Goal: Information Seeking & Learning: Learn about a topic

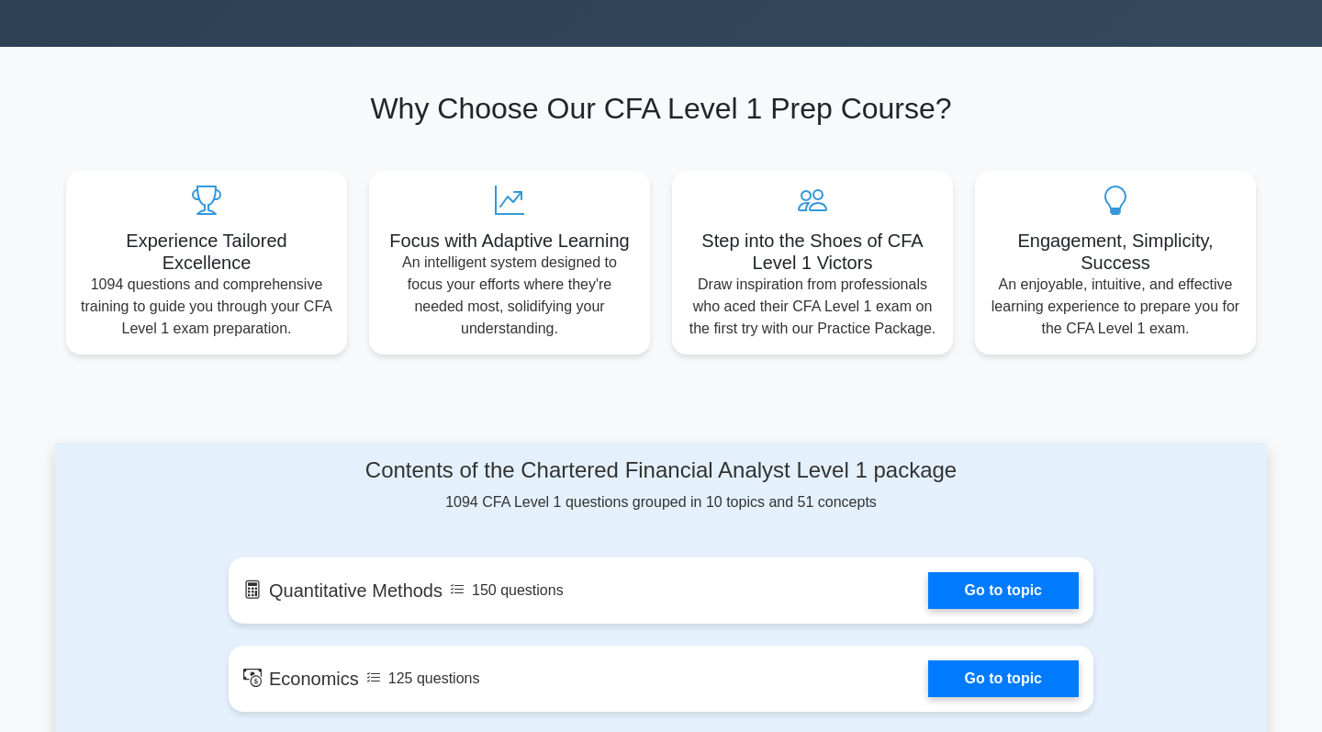
scroll to position [675, 0]
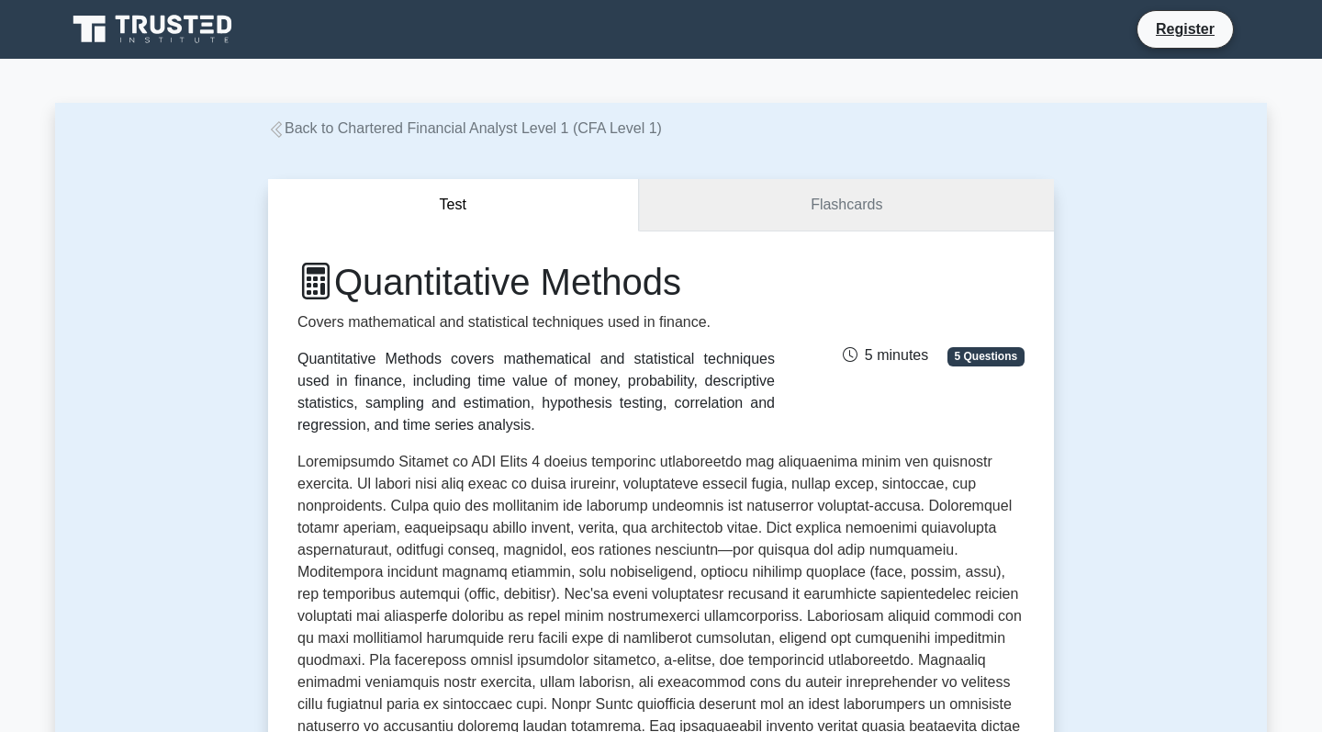
click at [847, 197] on link "Flashcards" at bounding box center [846, 205] width 415 height 52
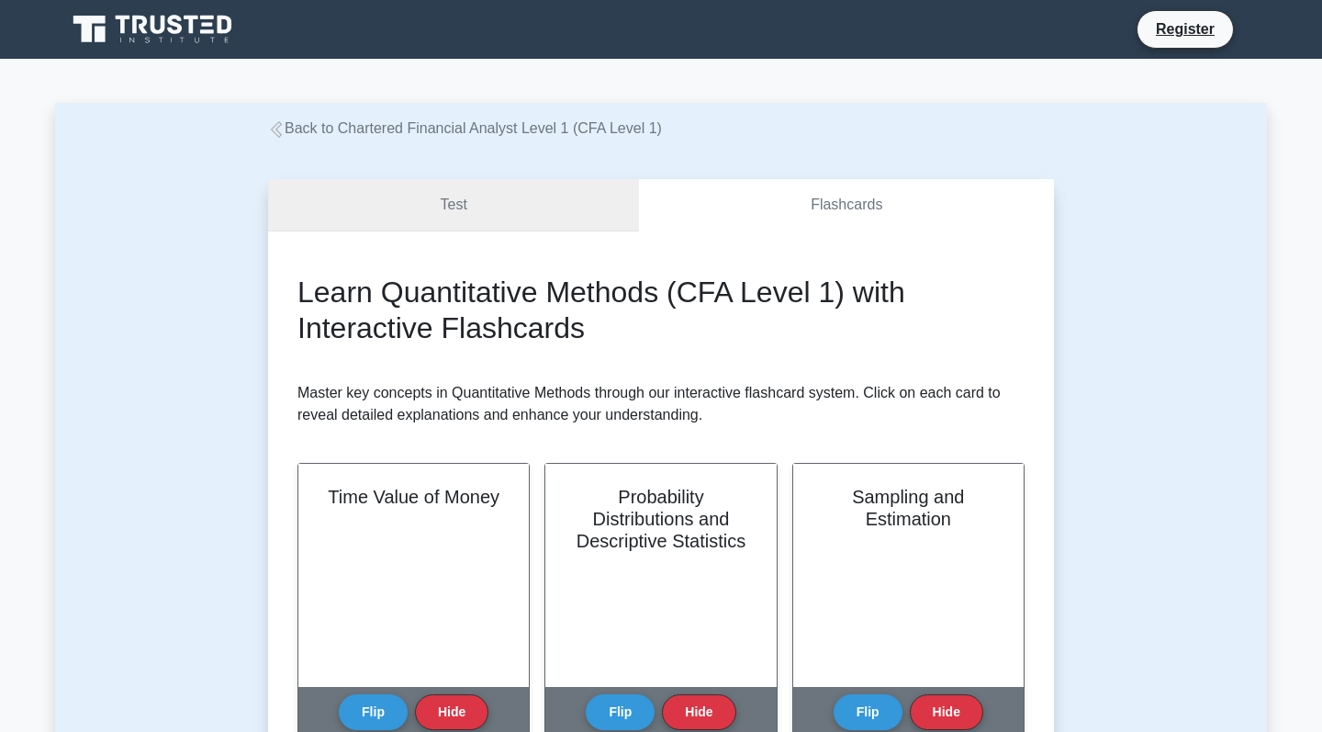
click at [510, 207] on link "Test" at bounding box center [453, 205] width 371 height 52
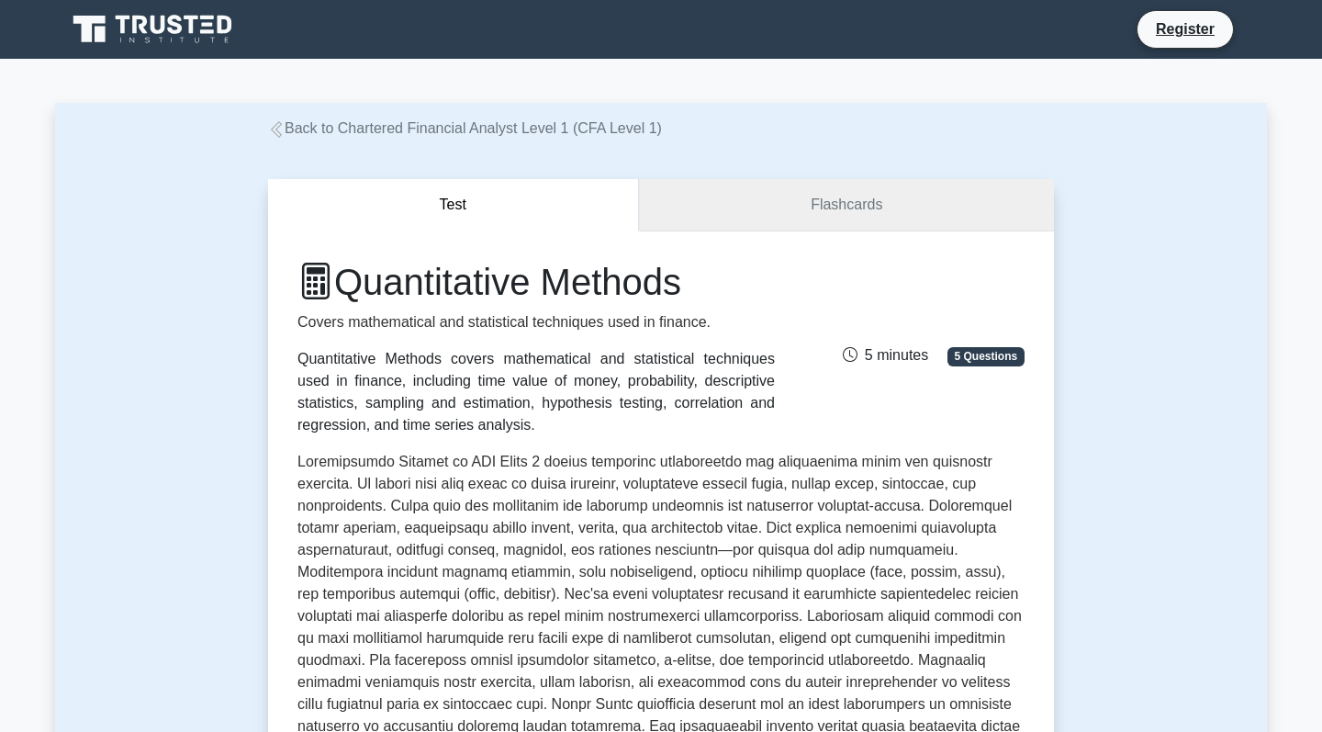
click at [827, 199] on link "Flashcards" at bounding box center [846, 205] width 415 height 52
